Goal: Information Seeking & Learning: Learn about a topic

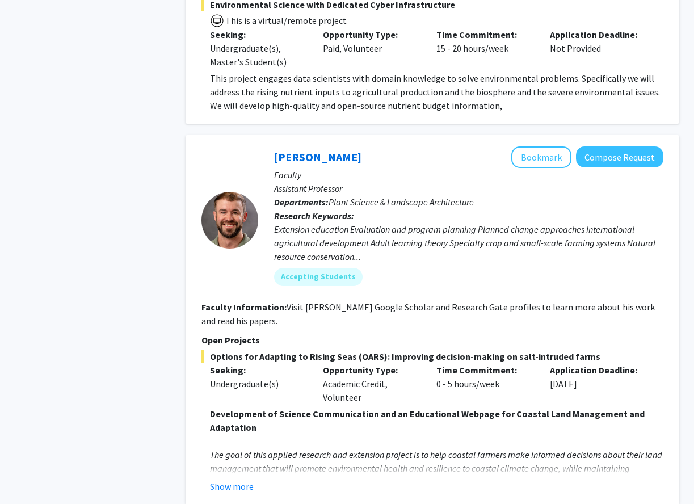
scroll to position [4039, 0]
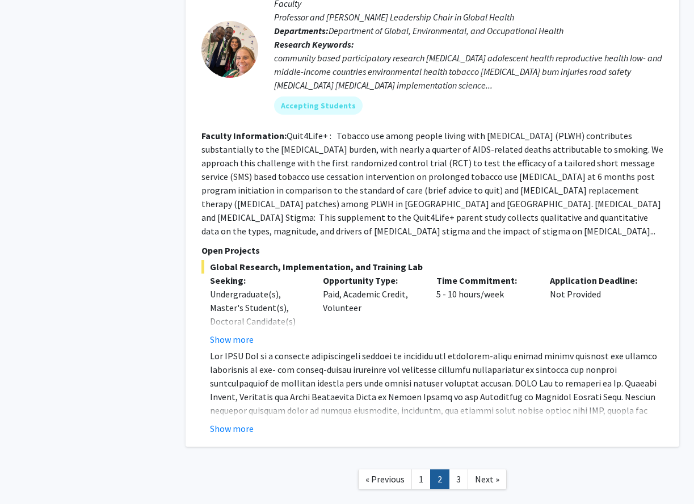
click at [422, 470] on link "1" at bounding box center [421, 480] width 19 height 20
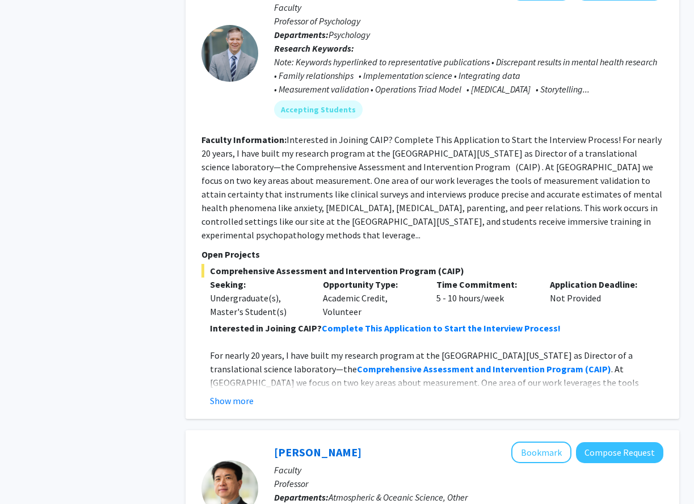
scroll to position [4338, 0]
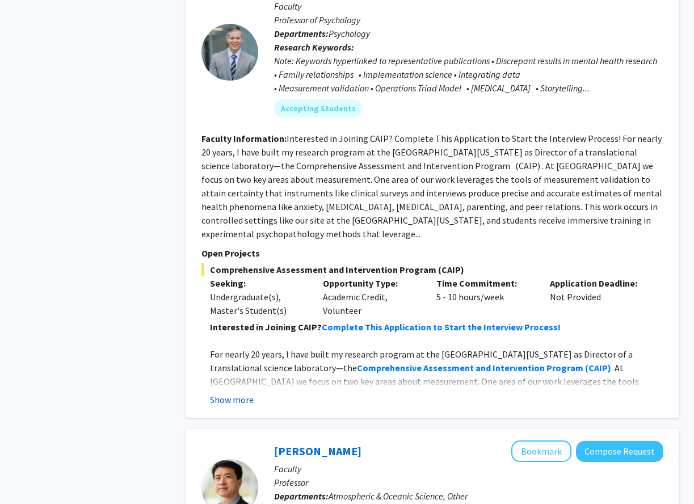
click at [241, 393] on button "Show more" at bounding box center [232, 400] width 44 height 14
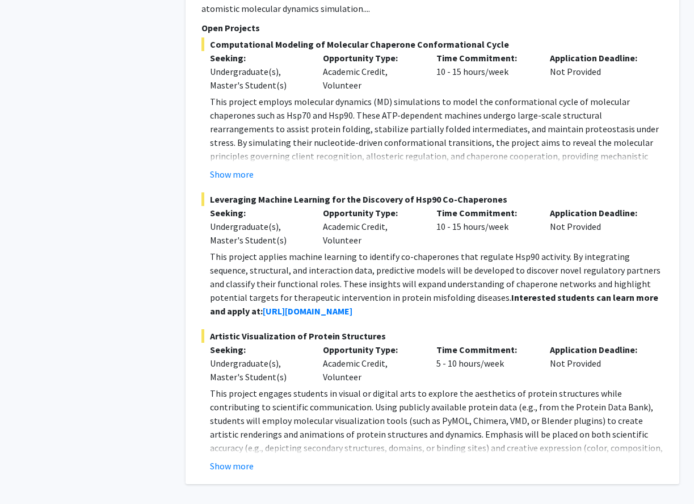
scroll to position [5655, 0]
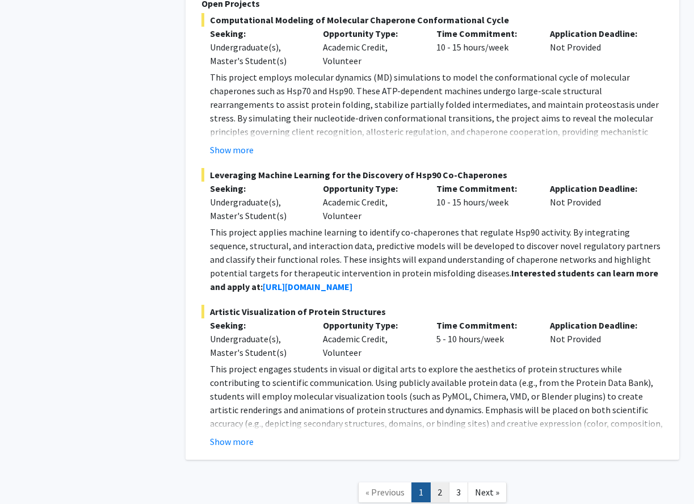
click at [443, 483] on link "2" at bounding box center [439, 493] width 19 height 20
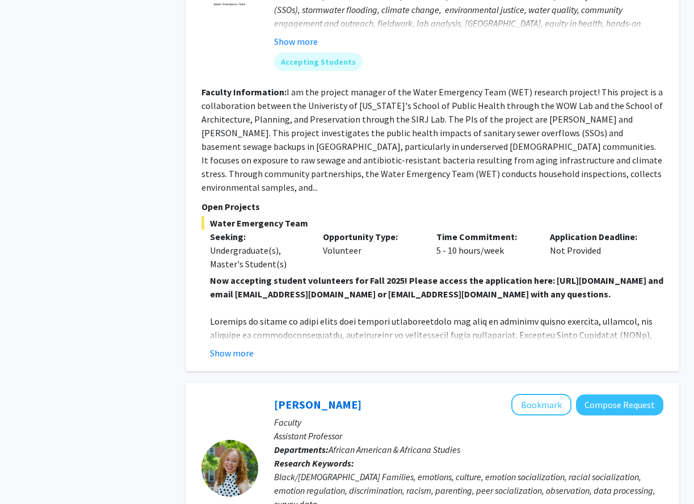
scroll to position [658, 0]
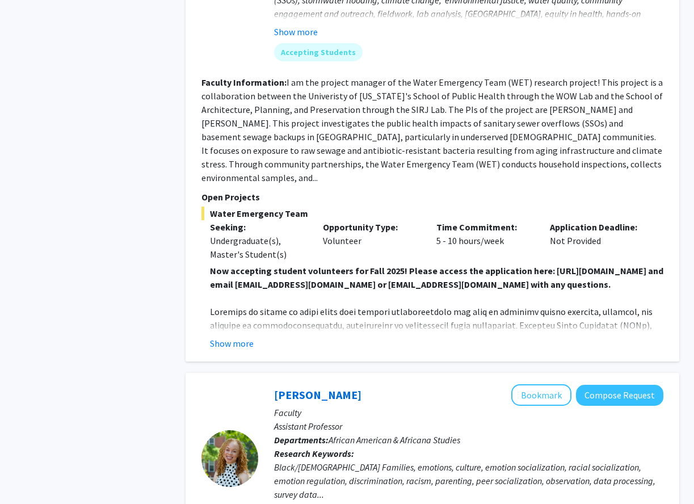
click at [253, 337] on div "Show more" at bounding box center [437, 344] width 454 height 14
click at [243, 337] on button "Show more" at bounding box center [232, 344] width 44 height 14
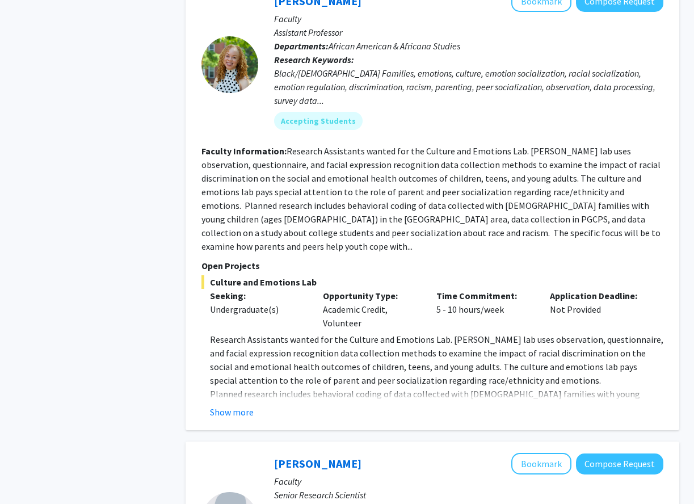
scroll to position [1284, 0]
click at [234, 405] on button "Show more" at bounding box center [232, 412] width 44 height 14
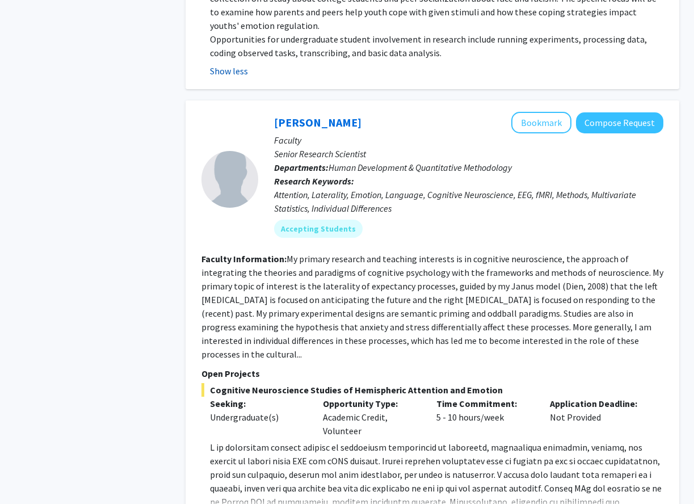
scroll to position [1710, 0]
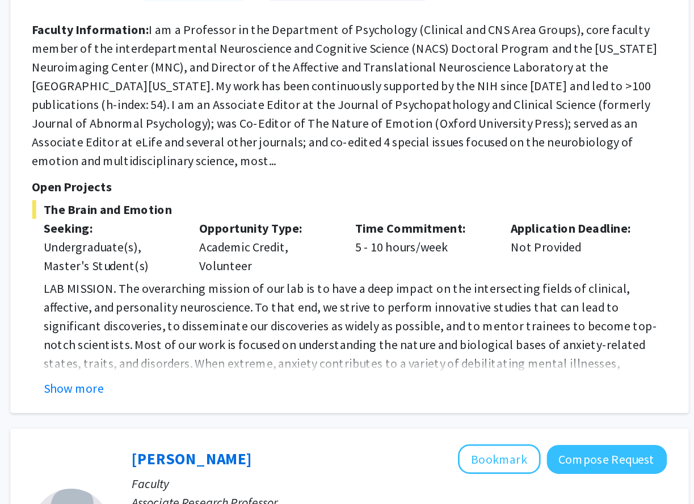
scroll to position [2286, 0]
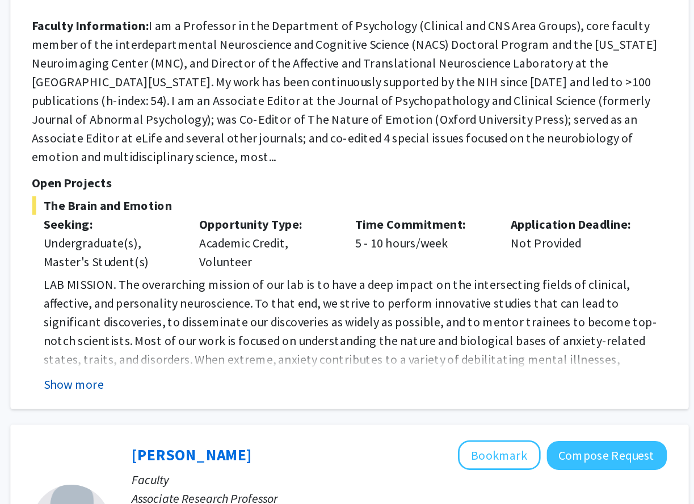
click at [250, 410] on button "Show more" at bounding box center [232, 417] width 44 height 14
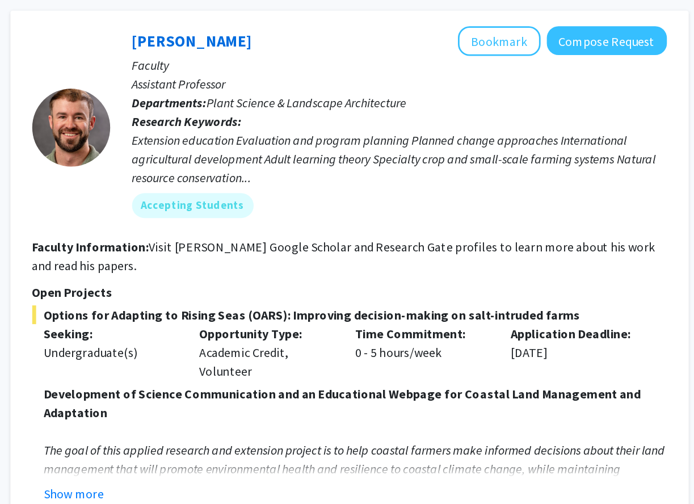
scroll to position [3149, 0]
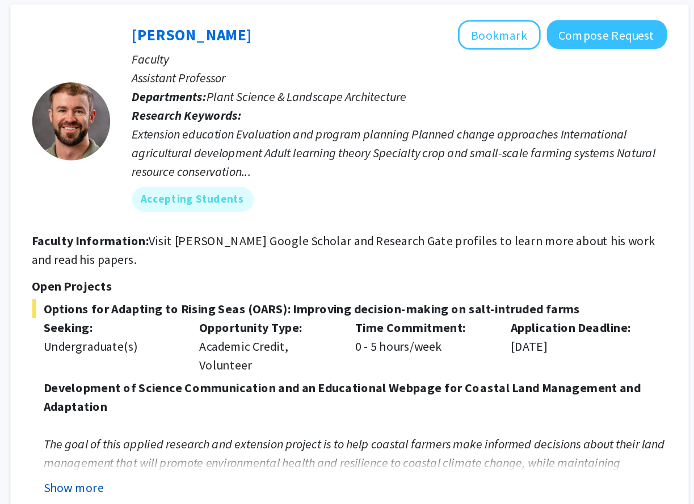
click at [232, 485] on button "Show more" at bounding box center [232, 492] width 44 height 14
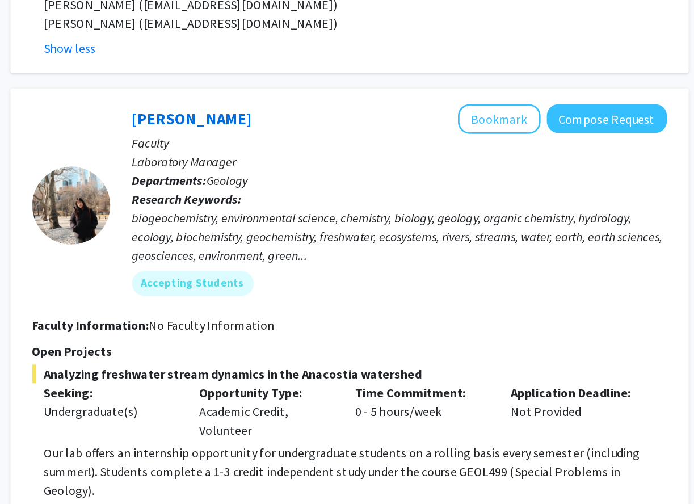
scroll to position [3921, 0]
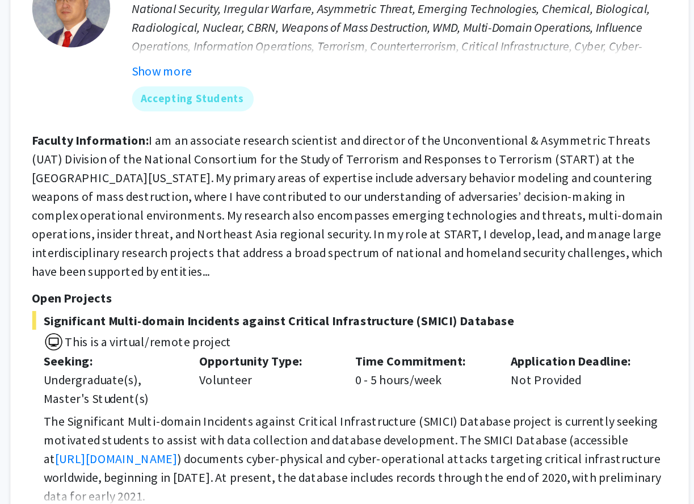
scroll to position [4549, 0]
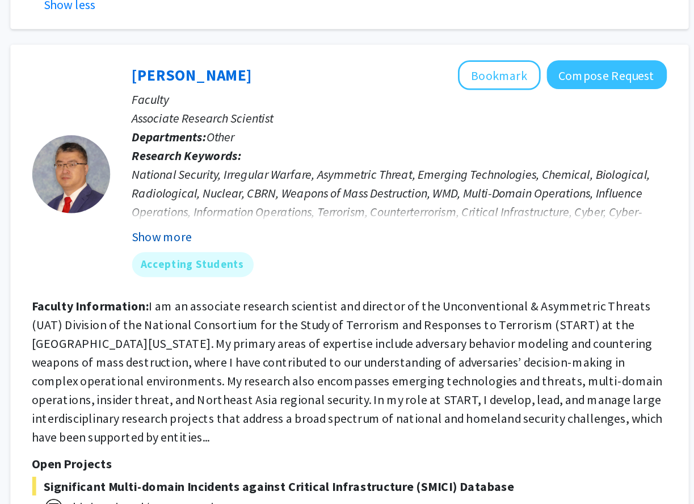
click at [307, 181] on button "Show more" at bounding box center [296, 188] width 44 height 14
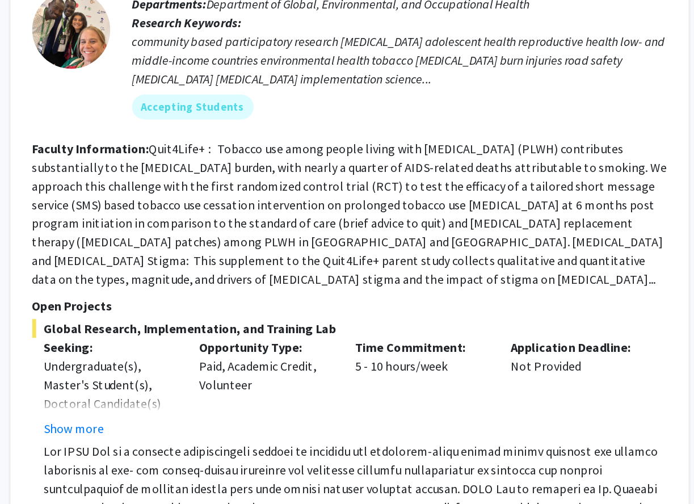
scroll to position [5035, 0]
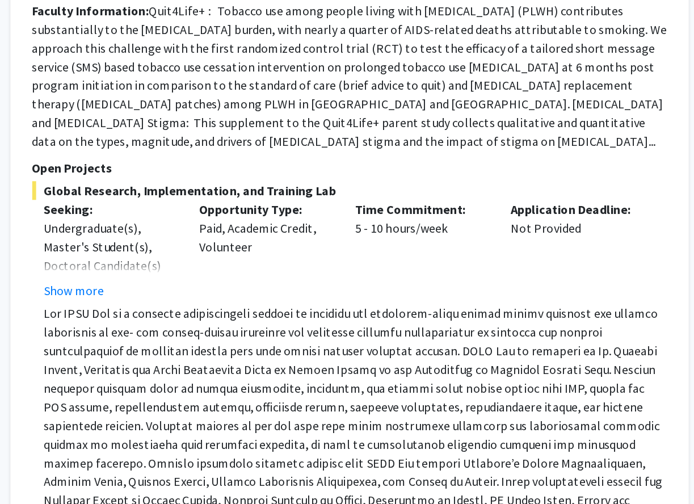
scroll to position [5140, 0]
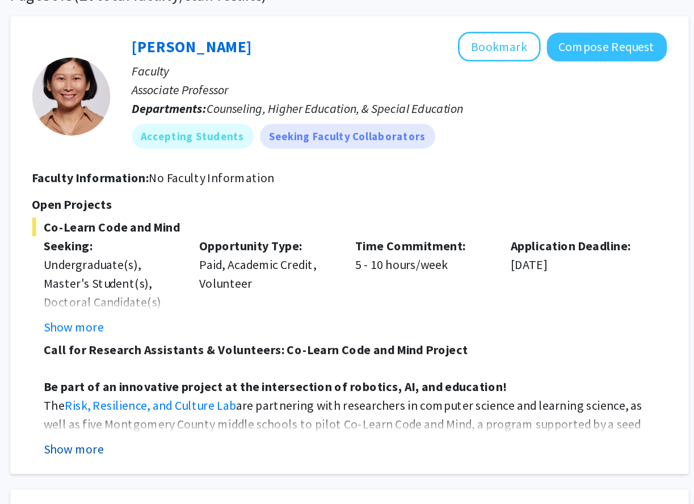
click at [244, 433] on button "Show more" at bounding box center [232, 430] width 44 height 14
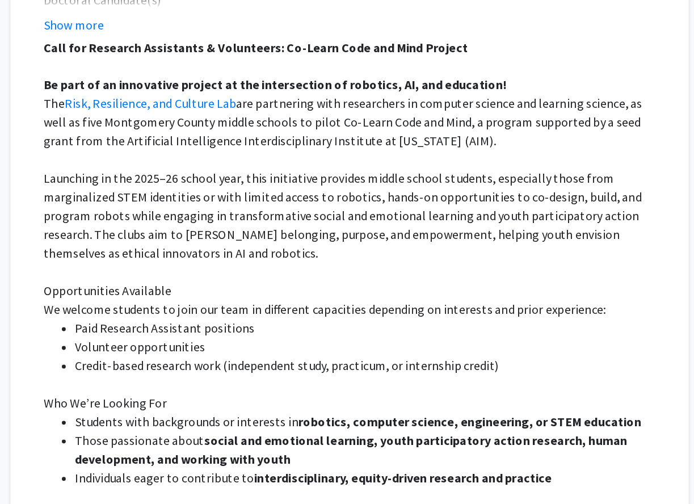
scroll to position [186, 0]
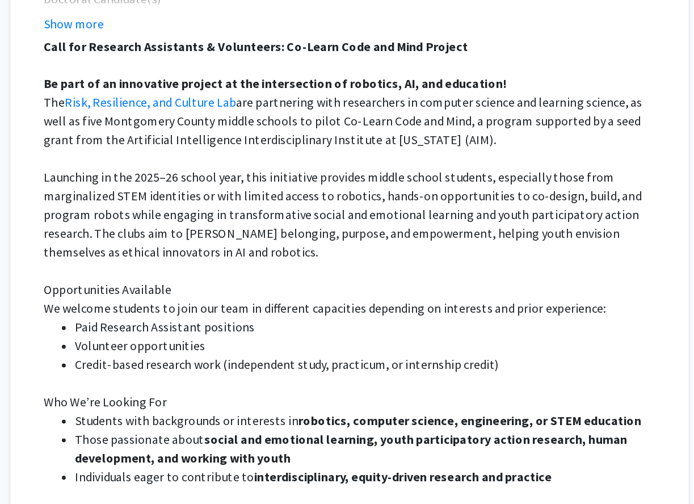
click at [564, 243] on p "The Risk, Resilience, and Culture Lab are partnering with researchers in comput…" at bounding box center [437, 225] width 454 height 41
